Goal: Transaction & Acquisition: Download file/media

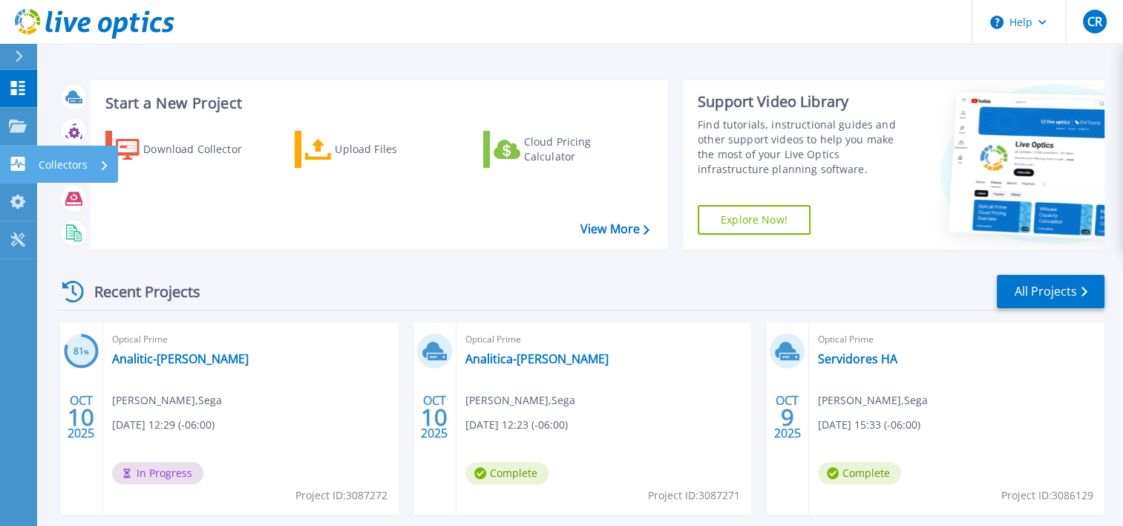
click at [56, 167] on p "Collectors" at bounding box center [63, 164] width 49 height 39
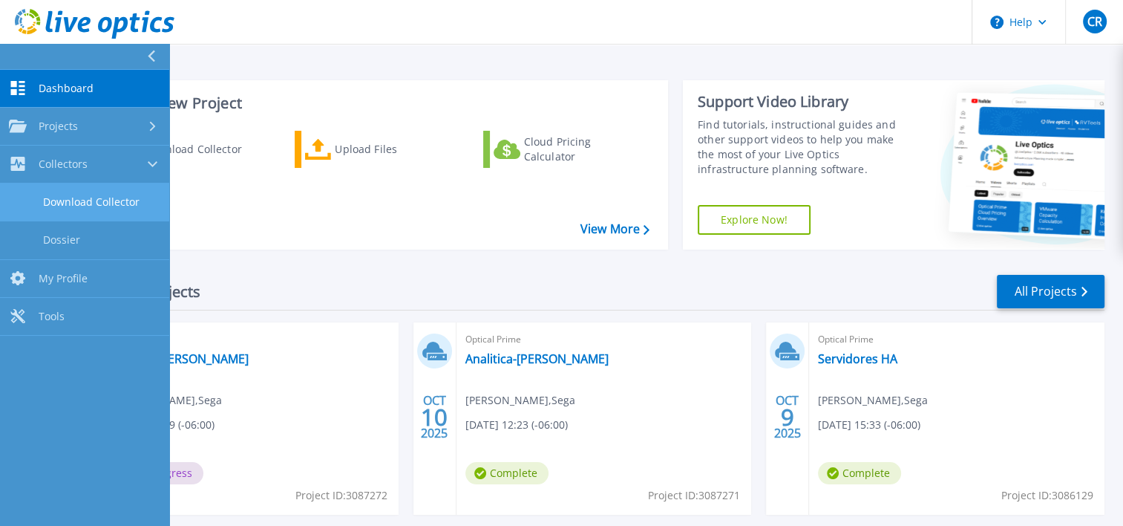
click at [90, 201] on link "Download Collector" at bounding box center [84, 202] width 169 height 38
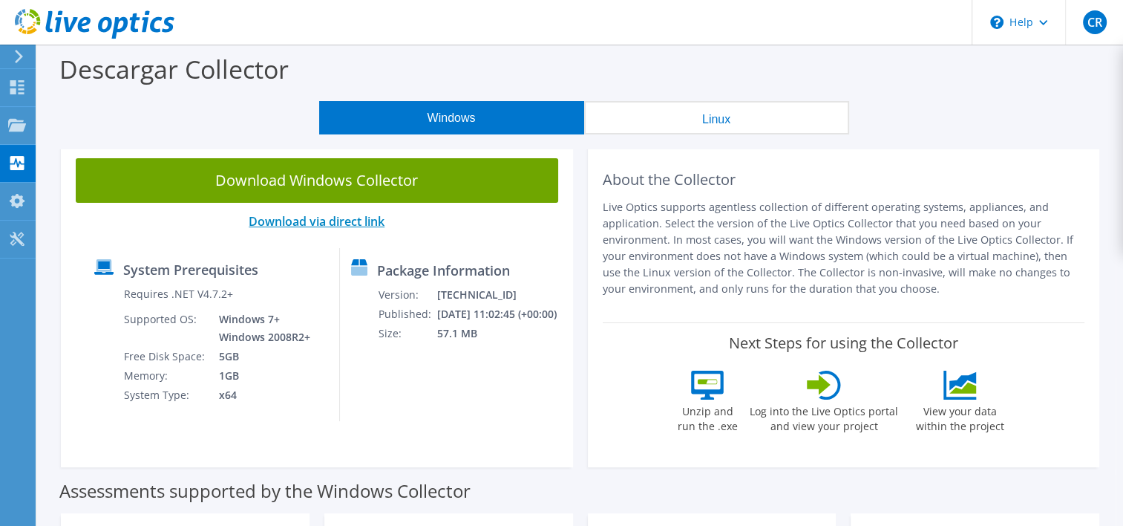
click at [366, 223] on link "Download via direct link" at bounding box center [317, 221] width 136 height 16
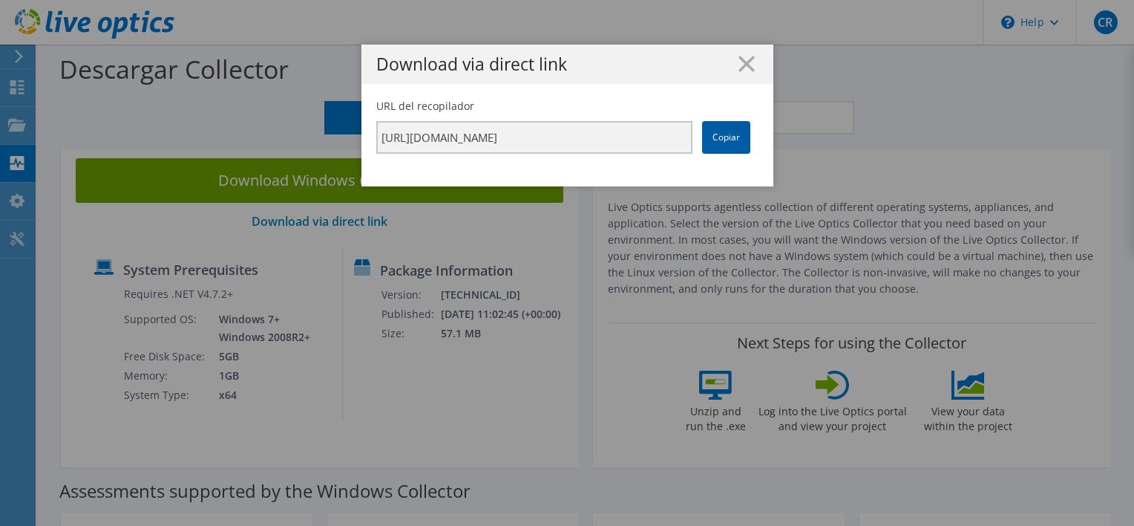
click at [730, 136] on link "Copiar" at bounding box center [726, 137] width 48 height 33
drag, startPoint x: 730, startPoint y: 136, endPoint x: 732, endPoint y: 69, distance: 66.8
click at [732, 69] on h1 "Download via direct link" at bounding box center [567, 64] width 382 height 17
click at [739, 69] on icon at bounding box center [747, 64] width 16 height 16
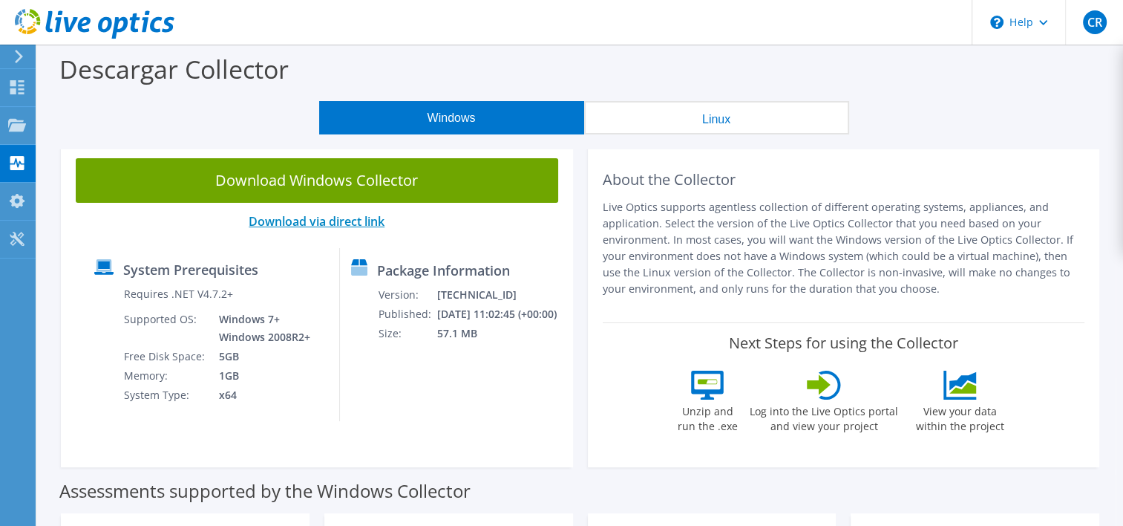
click at [371, 226] on link "Download via direct link" at bounding box center [317, 221] width 136 height 16
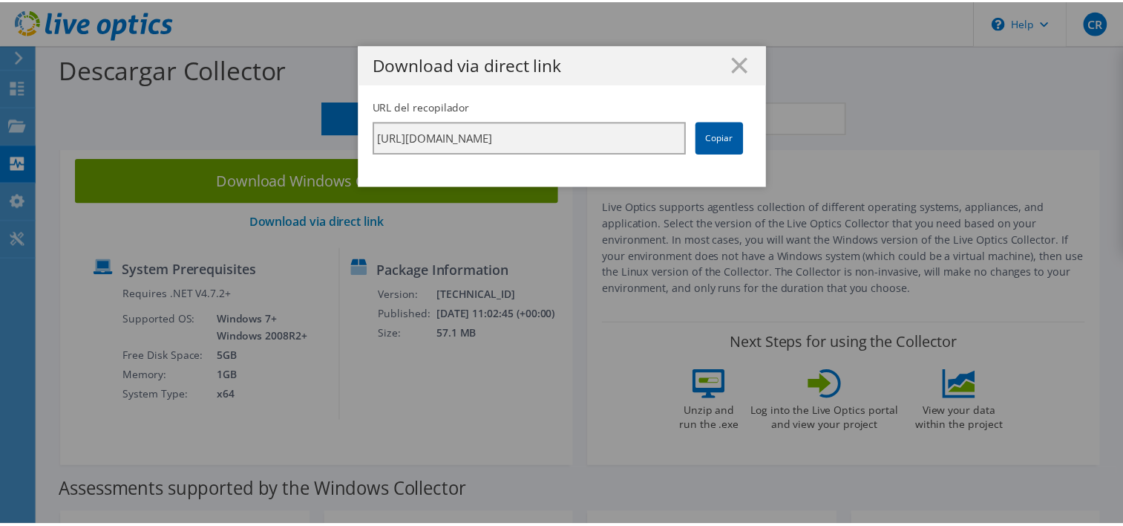
scroll to position [0, 261]
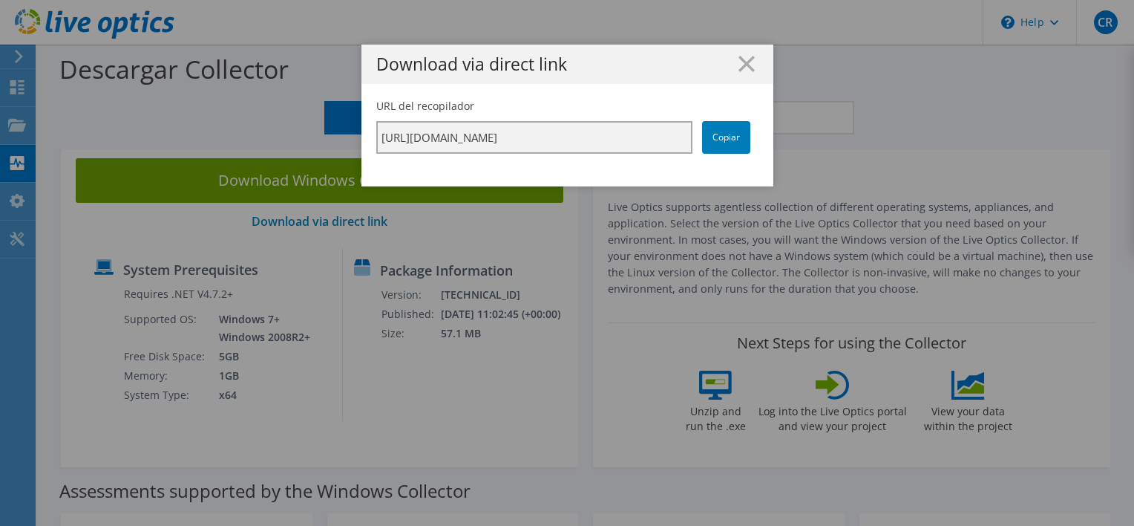
drag, startPoint x: 591, startPoint y: 134, endPoint x: 818, endPoint y: 143, distance: 227.3
click at [818, 143] on div "Download via direct link URL del recopilador [URL][DOMAIN_NAME] Copiar" at bounding box center [567, 263] width 1134 height 436
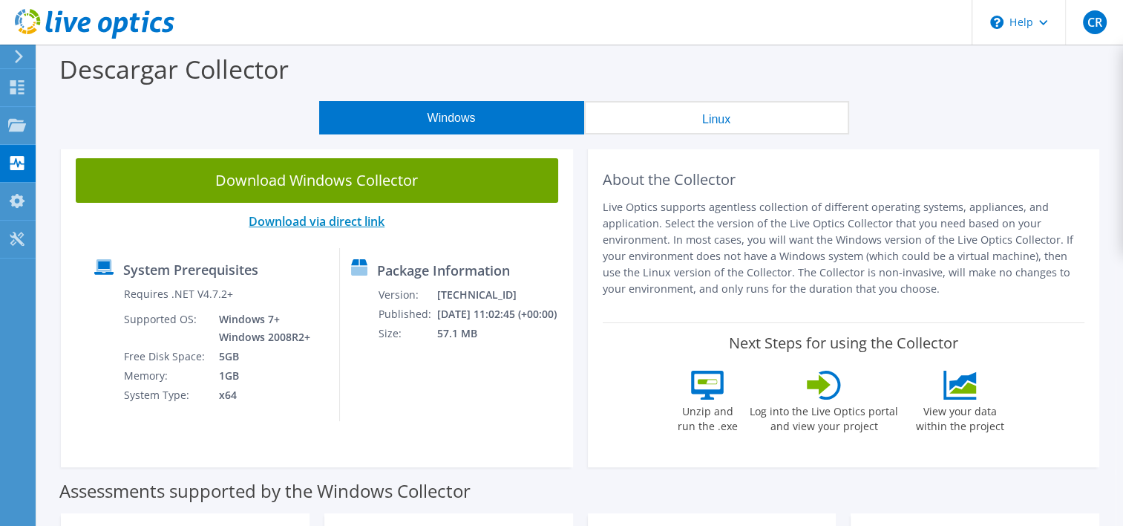
click at [374, 216] on link "Download via direct link" at bounding box center [317, 221] width 136 height 16
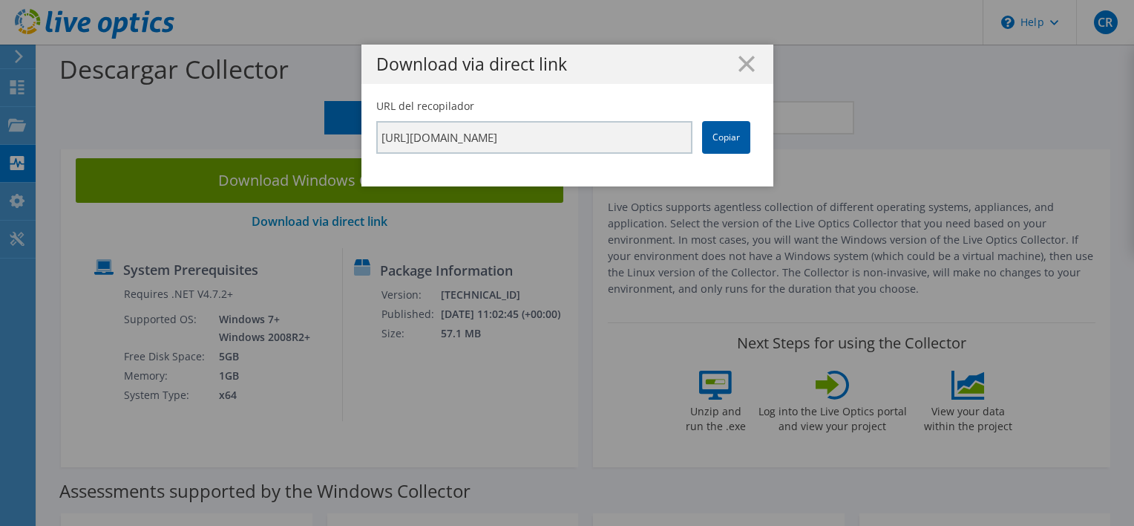
click at [719, 134] on link "Copiar" at bounding box center [726, 137] width 48 height 33
drag, startPoint x: 719, startPoint y: 134, endPoint x: 710, endPoint y: 140, distance: 11.1
click at [710, 140] on link "Copiar" at bounding box center [726, 137] width 48 height 33
click at [745, 62] on icon at bounding box center [747, 64] width 16 height 16
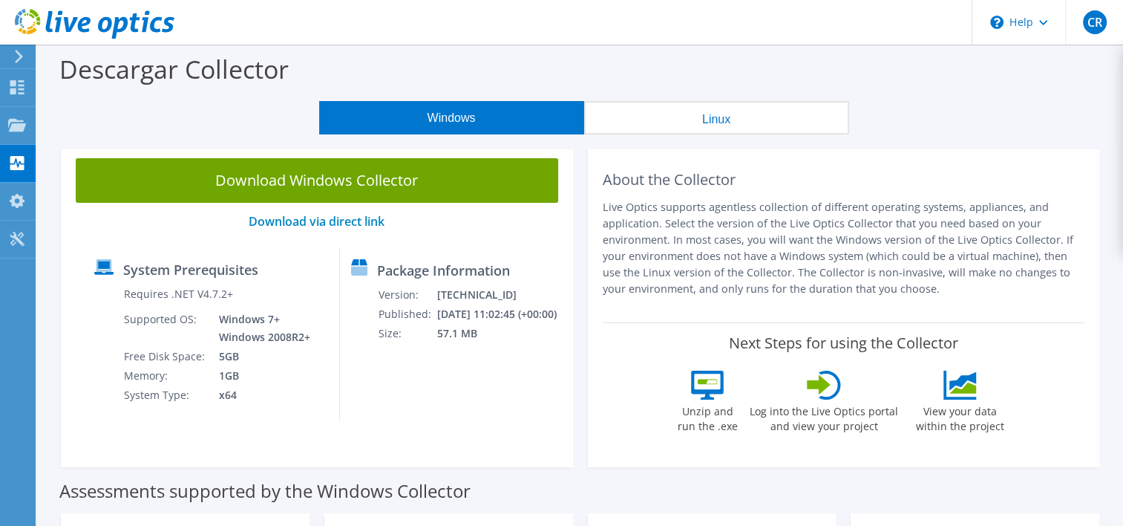
click at [708, 121] on button "Linux" at bounding box center [716, 117] width 265 height 33
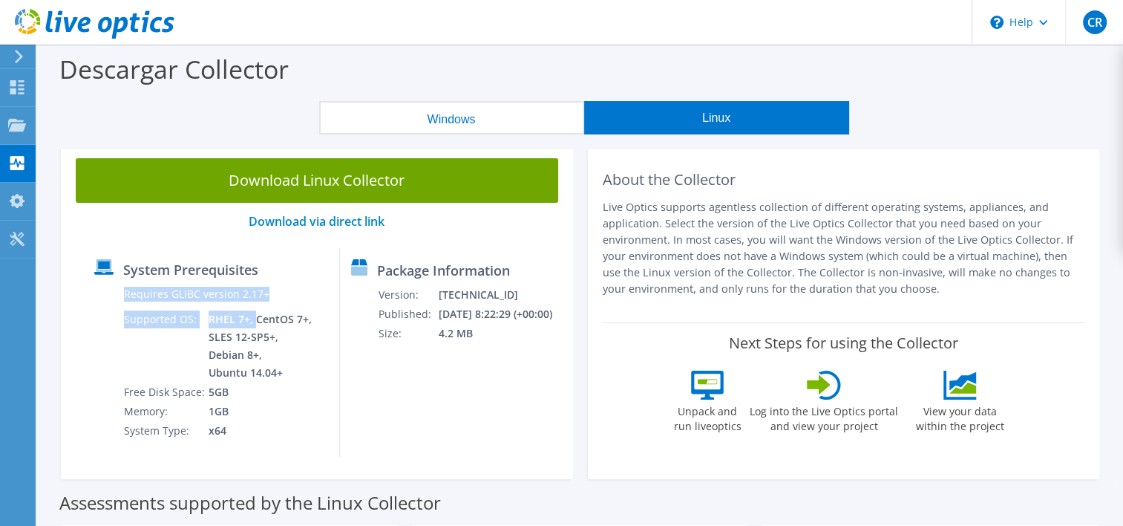
drag, startPoint x: 252, startPoint y: 319, endPoint x: 312, endPoint y: 318, distance: 59.4
click at [312, 318] on div "System Prerequisites Requires GLIBC version 2.17+ Supported OS: RHEL 7+, CentOS…" at bounding box center [211, 352] width 257 height 209
drag, startPoint x: 312, startPoint y: 318, endPoint x: 252, endPoint y: 321, distance: 59.5
click at [252, 321] on td "RHEL 7+, CentOS 7+, SLES 12-SP5+, Debian 8+, Ubuntu 14.04+" at bounding box center [261, 346] width 107 height 73
click at [208, 318] on td "RHEL 7+, CentOS 7+, SLES 12-SP5+, Debian 8+, Ubuntu 14.04+" at bounding box center [261, 346] width 107 height 73
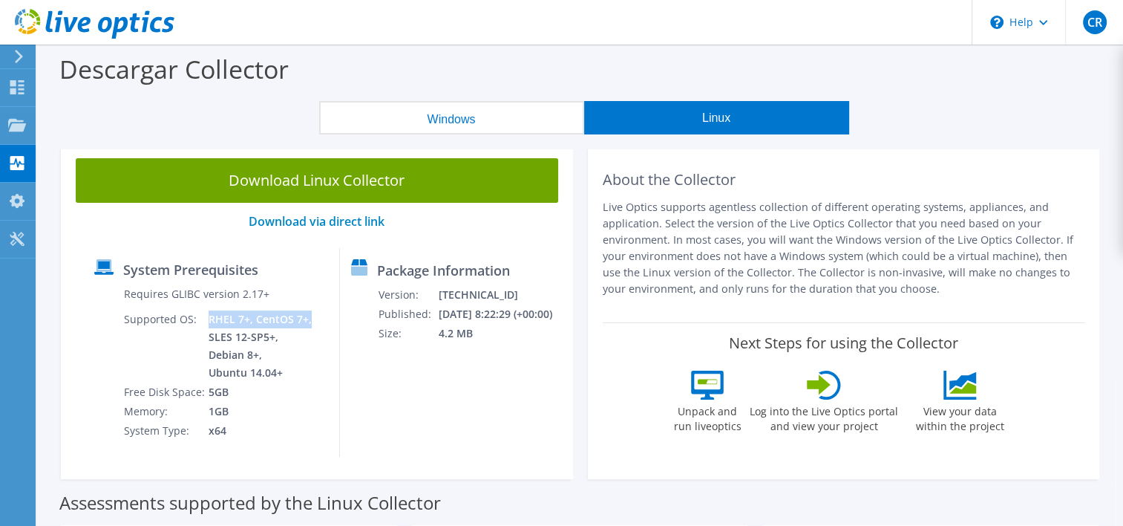
drag, startPoint x: 206, startPoint y: 318, endPoint x: 306, endPoint y: 313, distance: 99.6
click at [306, 313] on td "RHEL 7+, CentOS 7+, SLES 12-SP5+, Debian 8+, Ubuntu 14.04+" at bounding box center [261, 346] width 107 height 73
drag, startPoint x: 306, startPoint y: 313, endPoint x: 304, endPoint y: 337, distance: 24.6
click at [304, 337] on td "RHEL 7+, CentOS 7+, SLES 12-SP5+, Debian 8+, Ubuntu 14.04+" at bounding box center [261, 346] width 107 height 73
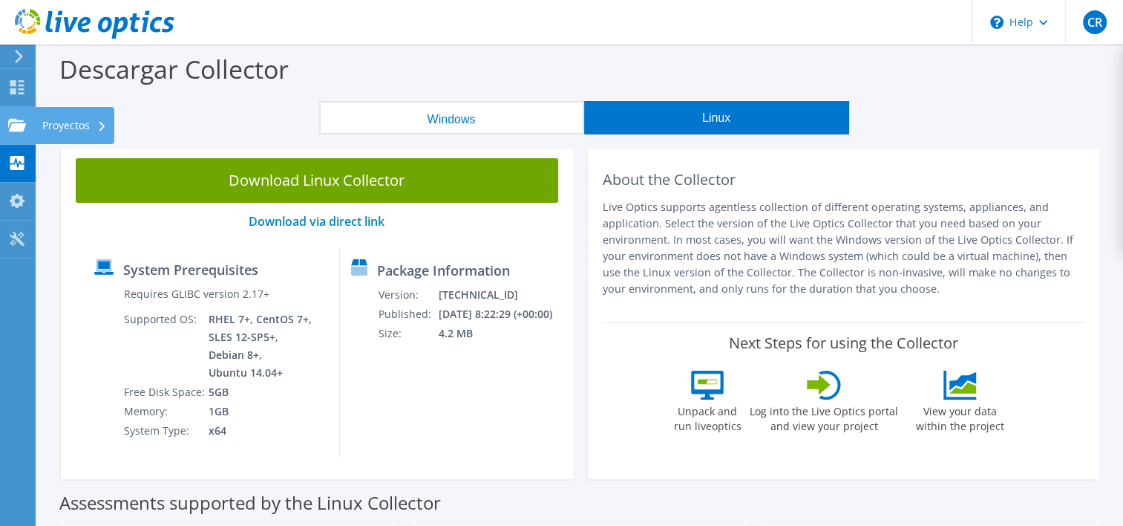
click at [52, 122] on div "Proyectos" at bounding box center [74, 125] width 79 height 37
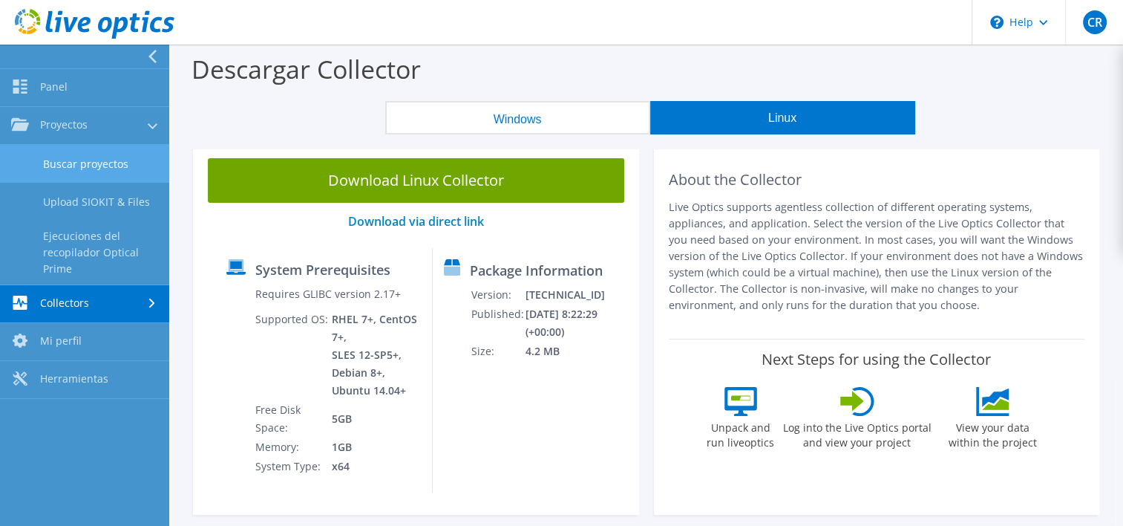
click at [111, 175] on link "Buscar proyectos" at bounding box center [84, 164] width 169 height 38
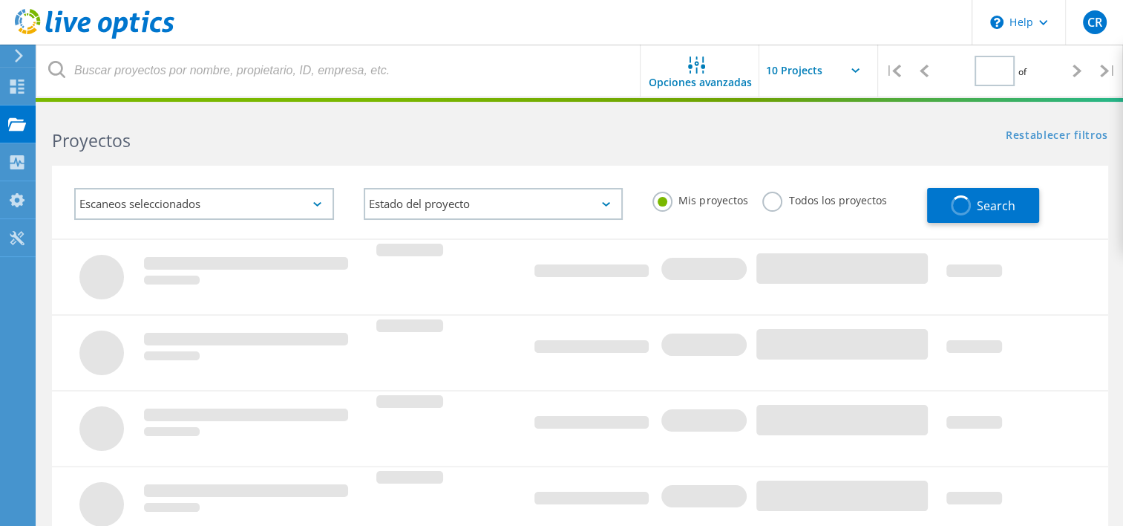
type input "1"
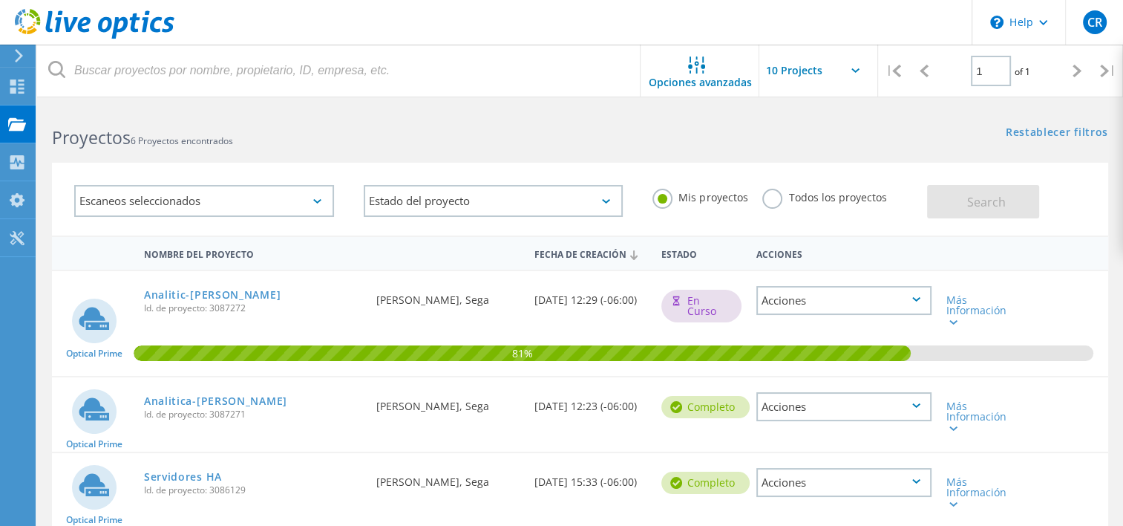
scroll to position [3, 0]
